Goal: Task Accomplishment & Management: Manage account settings

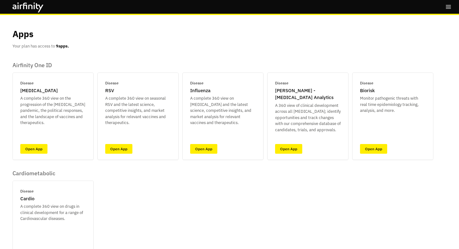
click at [448, 7] on icon "right-menu" at bounding box center [448, 7] width 6 height 6
click at [380, 49] on button "Logout" at bounding box center [404, 48] width 93 height 12
